Goal: Obtain resource: Obtain resource

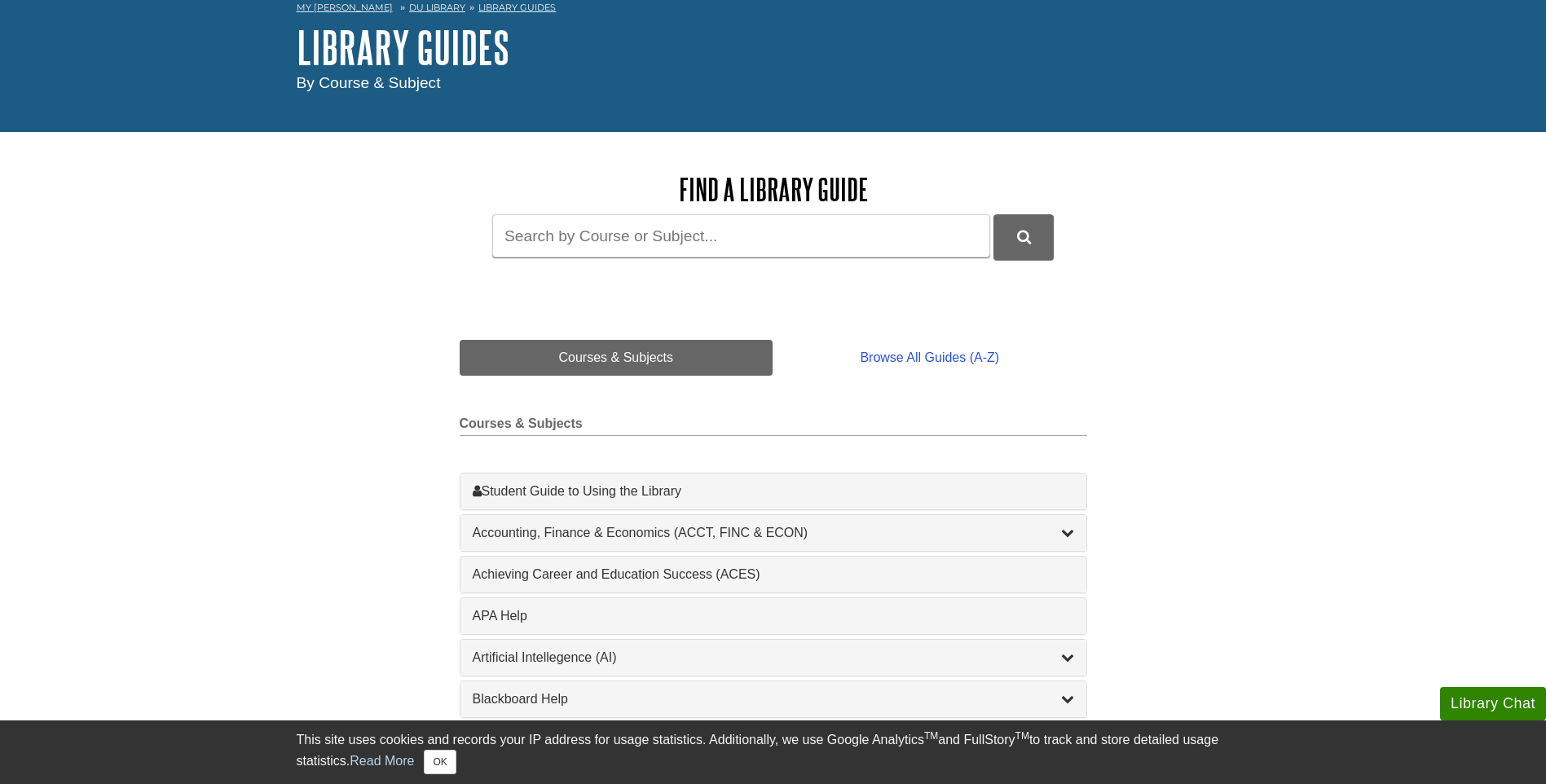
scroll to position [163, 0]
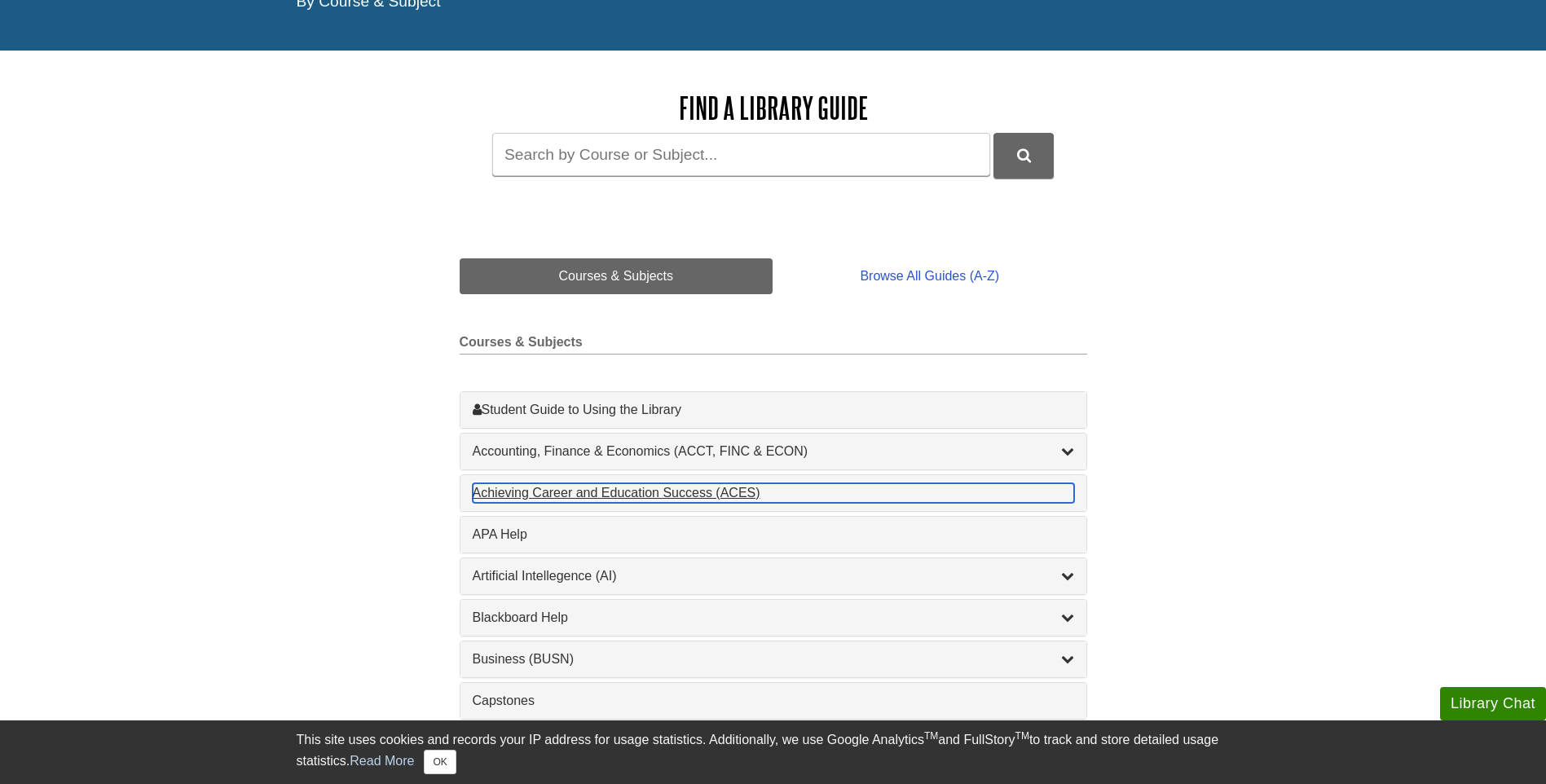
click at [553, 493] on div "Achieving Career and Education Success (ACES) , 1 guides" at bounding box center [773, 492] width 601 height 20
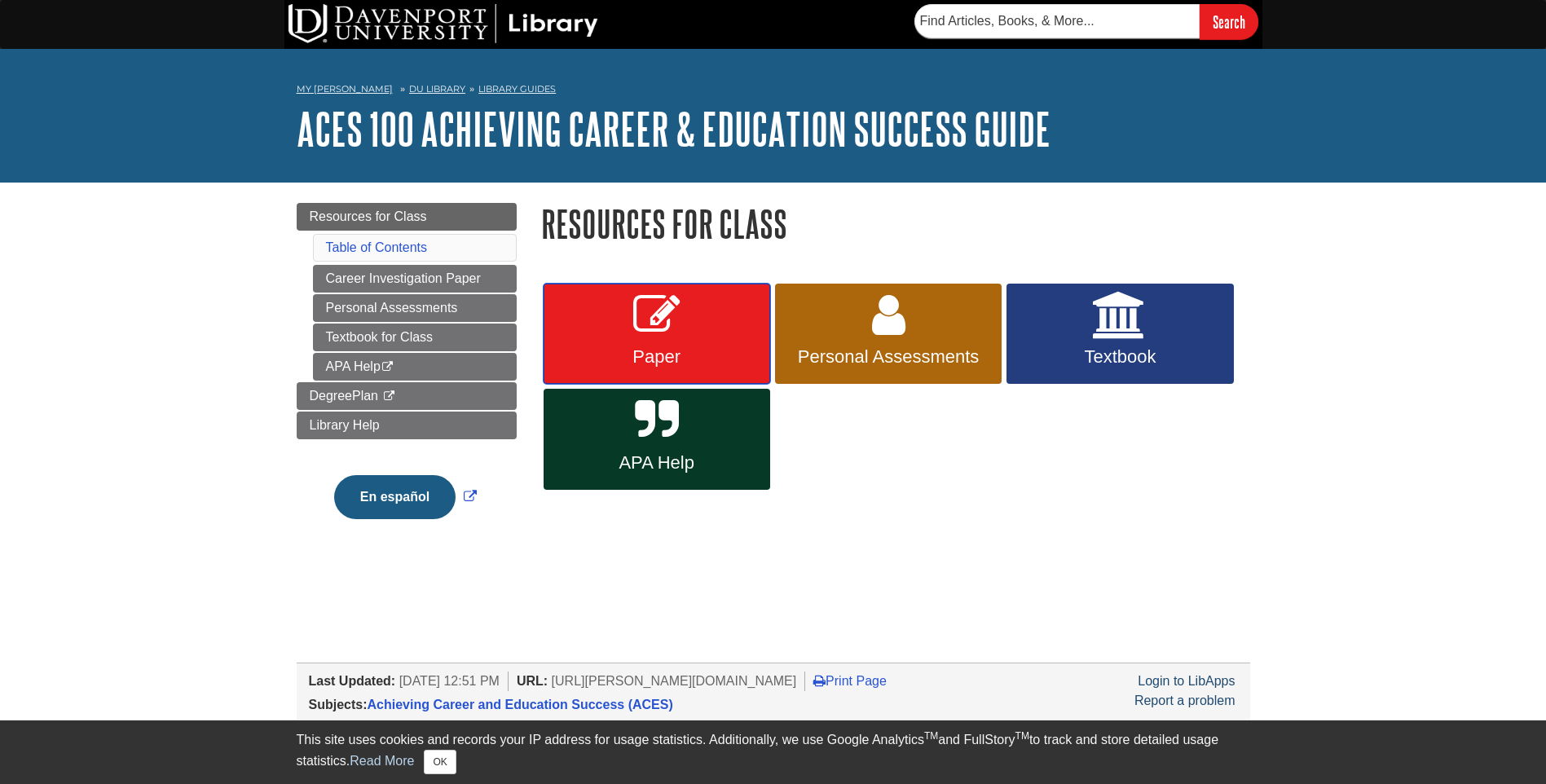
click at [734, 328] on link "Paper" at bounding box center [656, 334] width 227 height 101
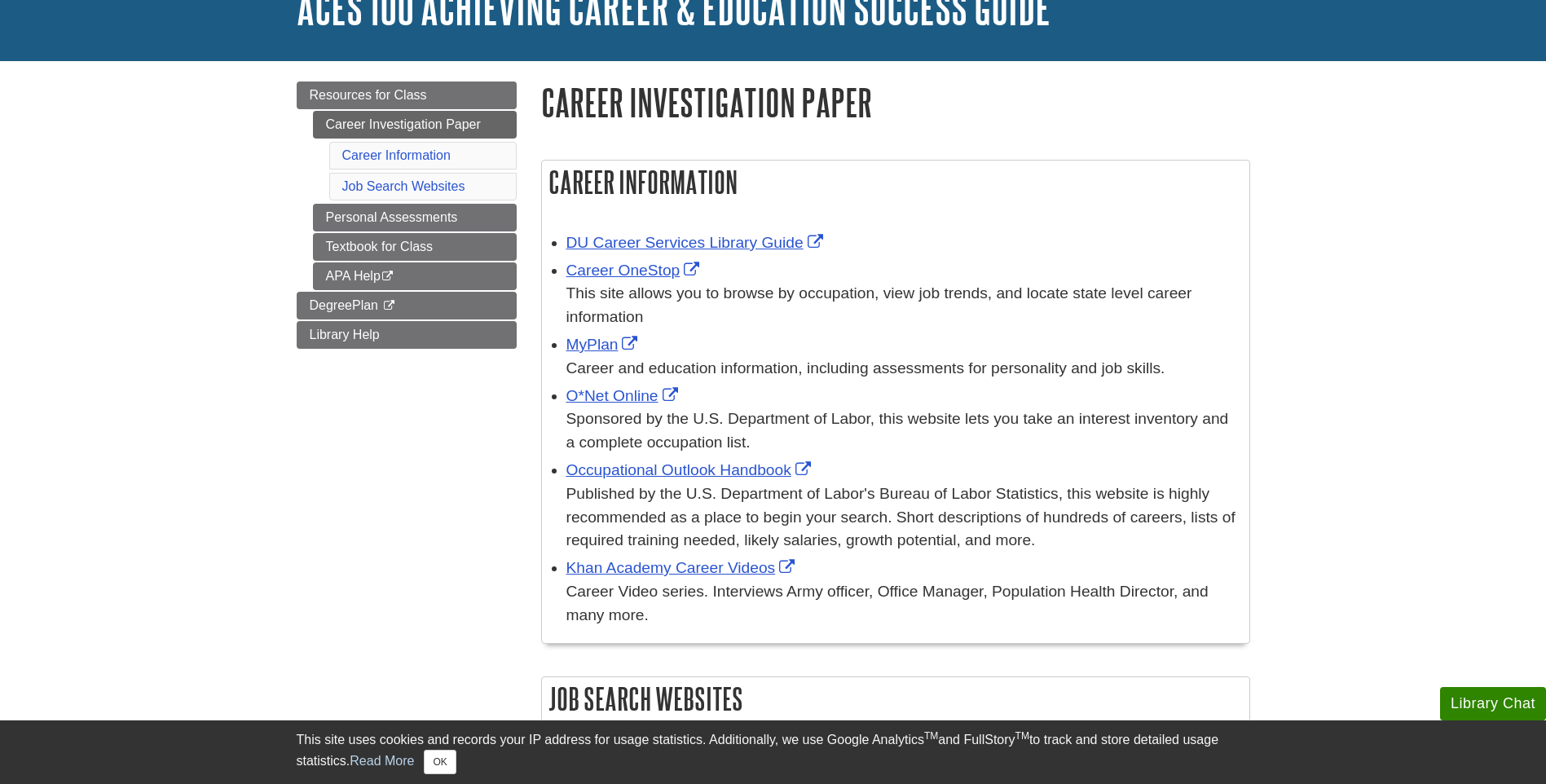
scroll to position [81, 0]
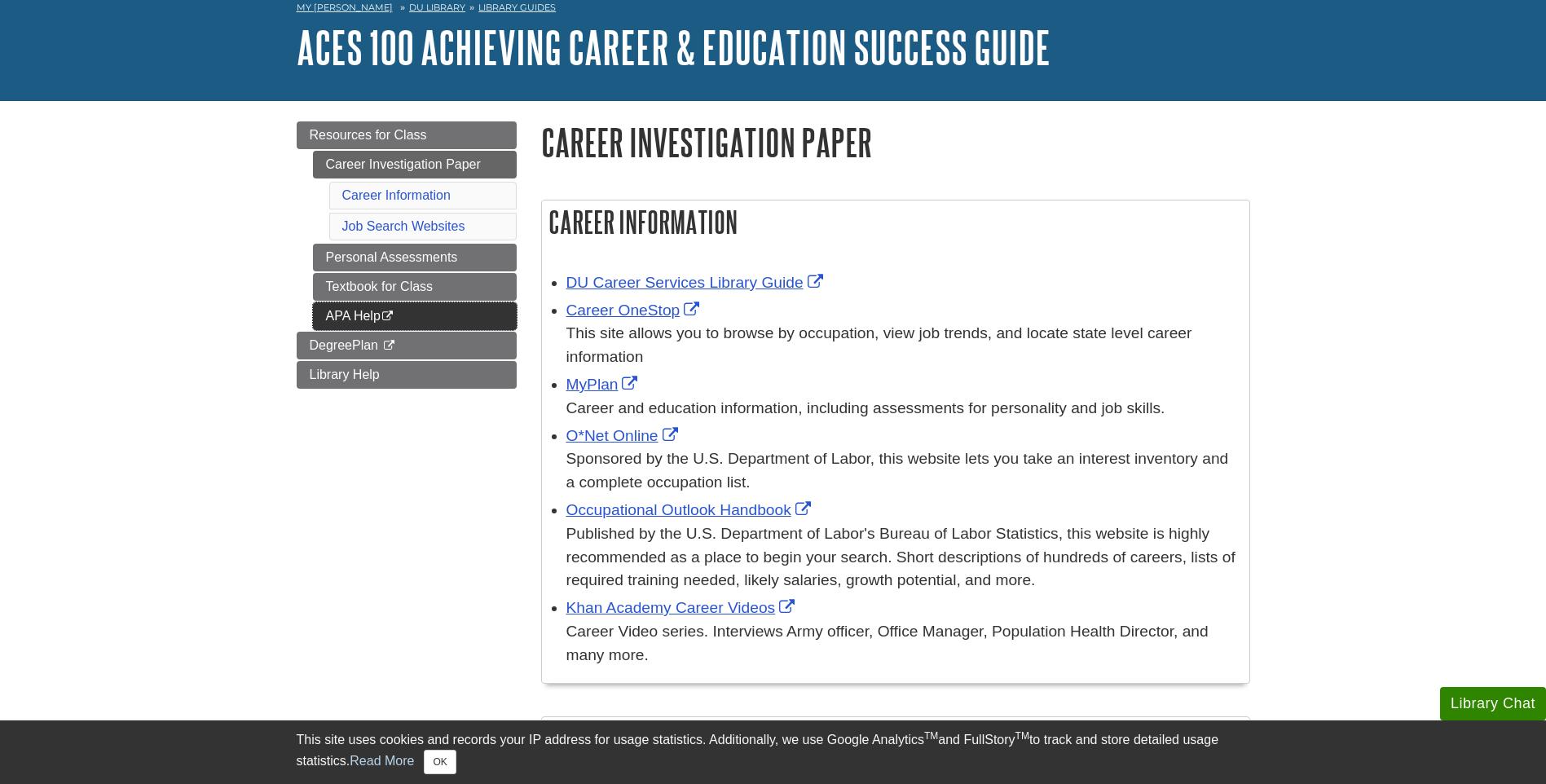
click at [377, 310] on link "APA Help This link opens in a new window" at bounding box center [415, 316] width 204 height 28
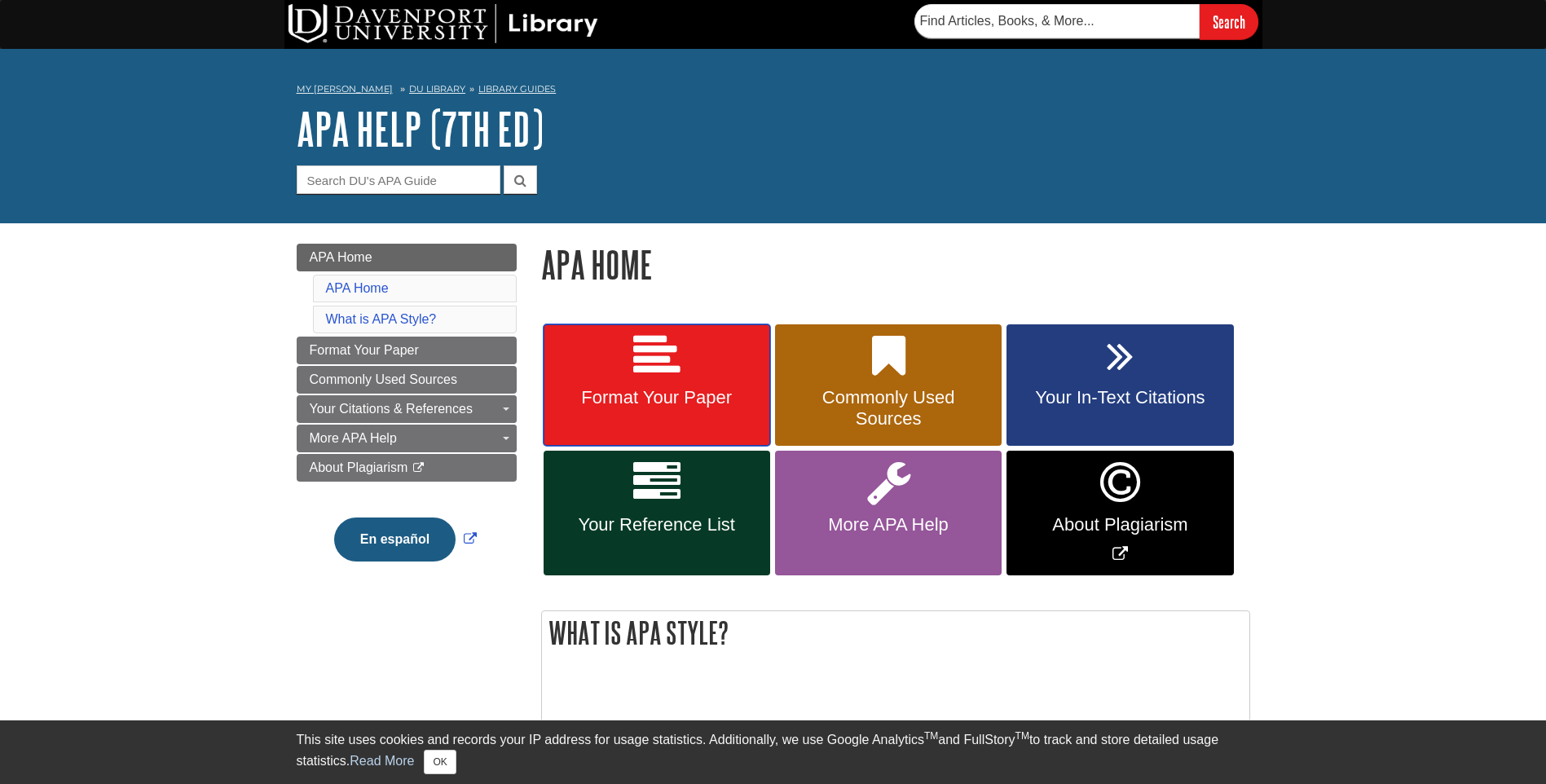
click at [653, 382] on link "Format Your Paper" at bounding box center [656, 385] width 227 height 122
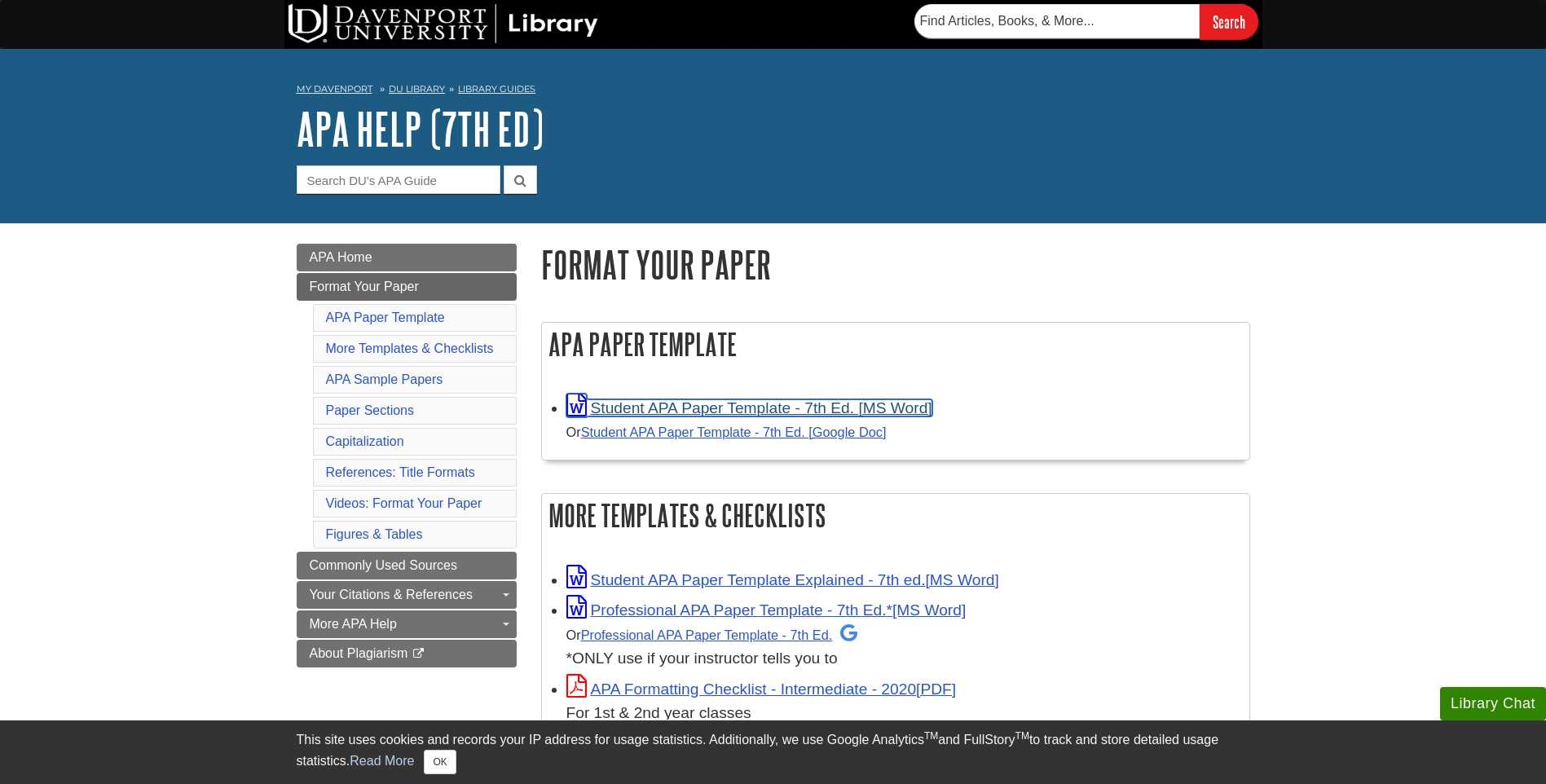
click at [683, 406] on link "Student APA Paper Template - 7th Ed. [MS Word]" at bounding box center [749, 407] width 366 height 17
click at [697, 412] on link "Student APA Paper Template - 7th Ed. [MS Word]" at bounding box center [749, 407] width 366 height 17
